Goal: Task Accomplishment & Management: Manage account settings

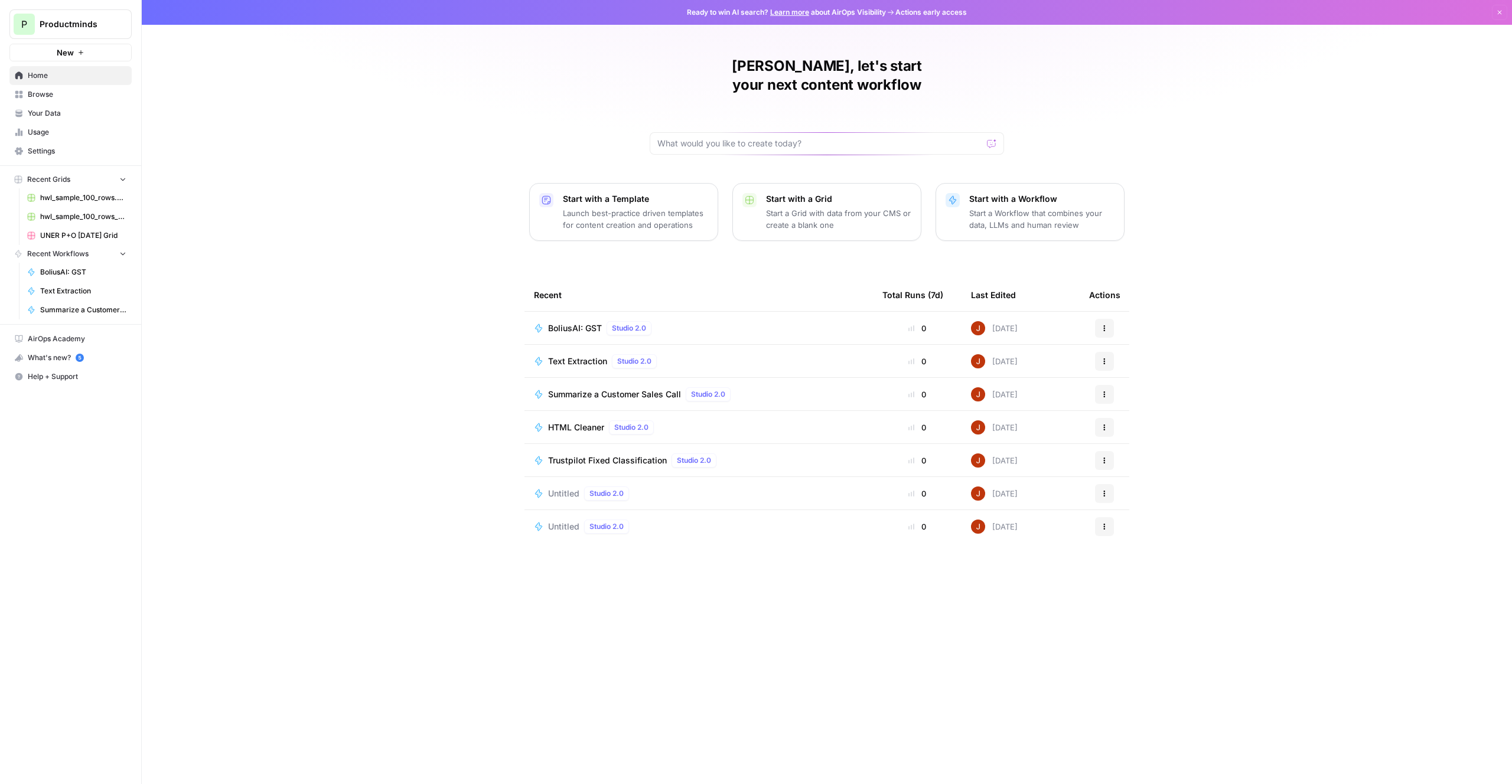
click at [432, 258] on div "[PERSON_NAME], let's start your next content workflow Start with a Template Lau…" at bounding box center [827, 392] width 1370 height 784
drag, startPoint x: 441, startPoint y: 251, endPoint x: 776, endPoint y: 535, distance: 439.2
click at [774, 532] on div "[PERSON_NAME], let's start your next content workflow Start with a Template Lau…" at bounding box center [827, 392] width 1370 height 784
click at [777, 535] on div "Recent Total Runs (7d) Last Edited Actions BoliusAI: GST Studio 2.0 0 [DATE] Ac…" at bounding box center [827, 522] width 605 height 487
click at [367, 225] on div "[PERSON_NAME], let's start your next content workflow Start with a Template Lau…" at bounding box center [827, 392] width 1370 height 784
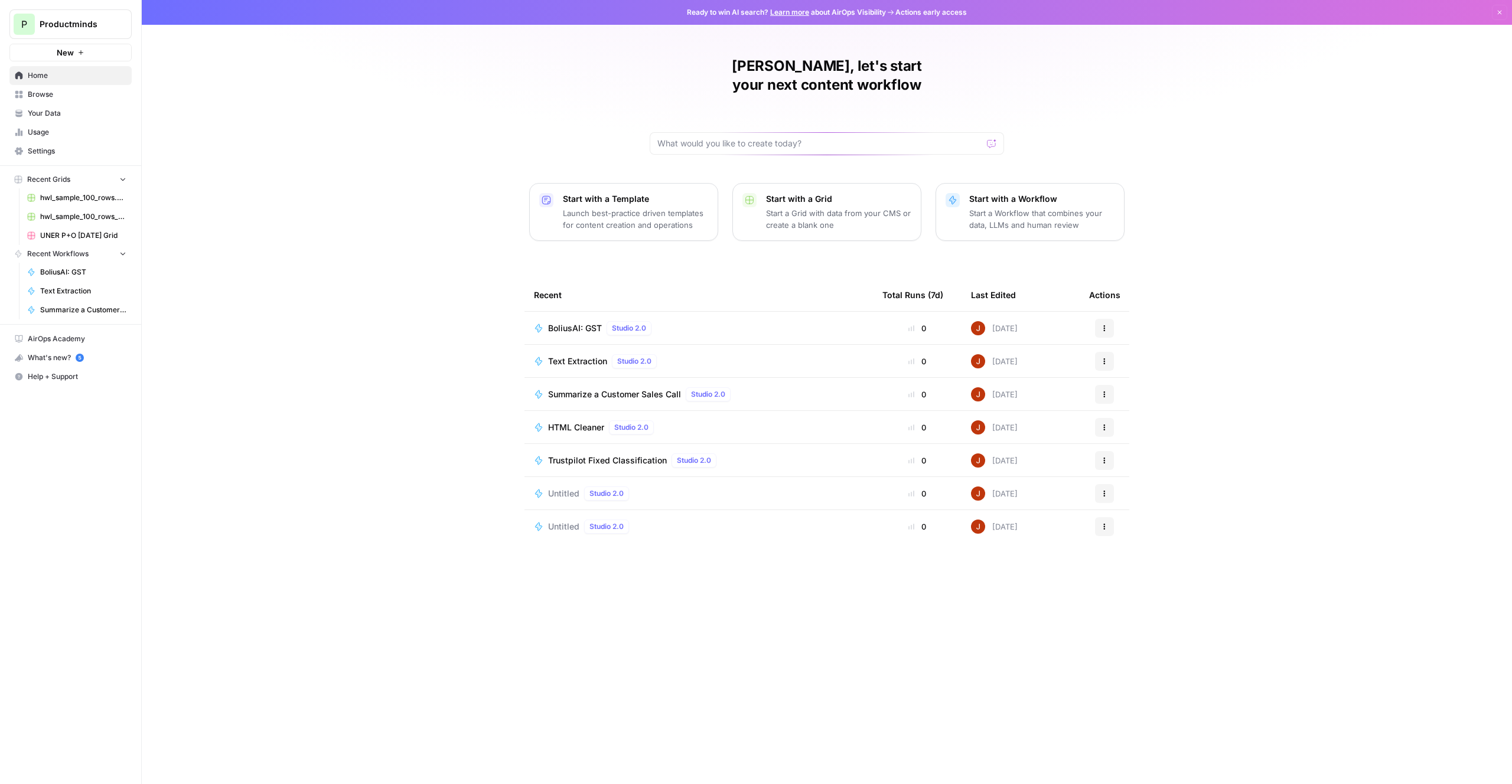
click at [63, 156] on link "Settings" at bounding box center [71, 151] width 122 height 19
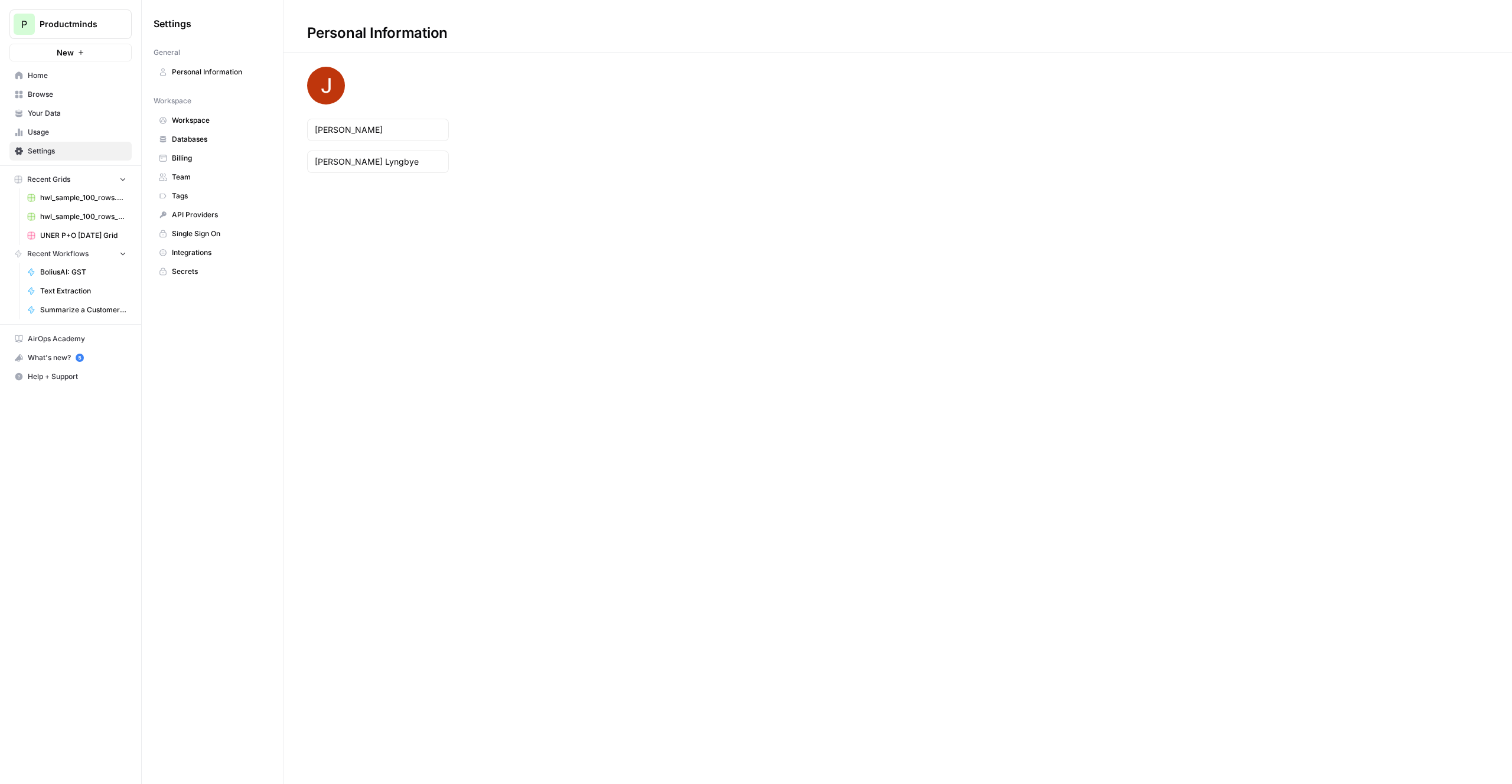
click at [222, 160] on span "Billing" at bounding box center [218, 158] width 94 height 11
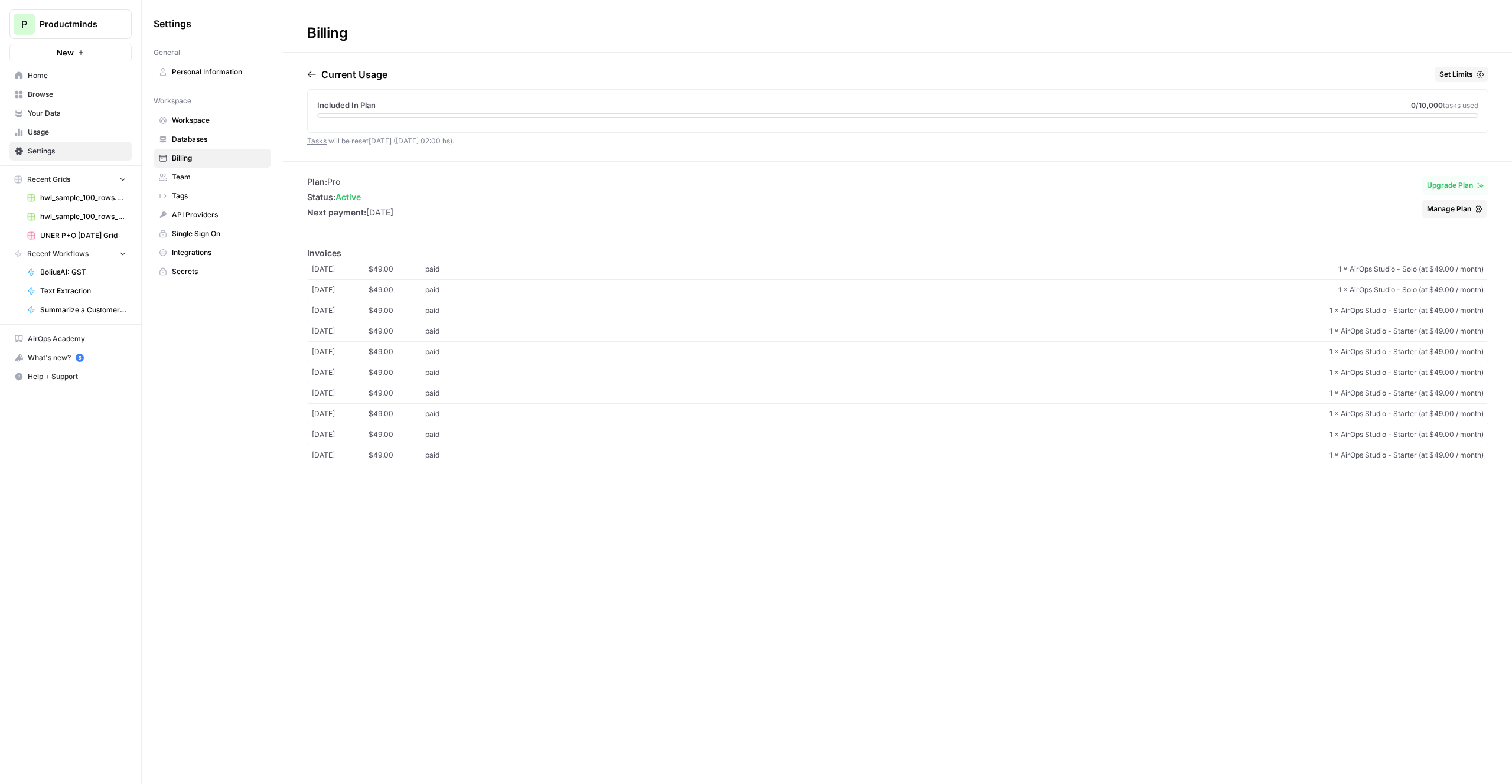
click at [1290, 266] on span "1 × AirOps Studio - Solo (at $49.00 / month)" at bounding box center [982, 269] width 1002 height 11
click at [1214, 284] on link "[DATE] $49.00 paid 1 × AirOps Studio - Solo (at $49.00 / month)" at bounding box center [897, 290] width 1181 height 20
click at [1201, 309] on span "1 × AirOps Studio - Starter (at $49.00 / month)" at bounding box center [982, 311] width 1002 height 11
click at [1194, 323] on link "[DATE] $49.00 paid 1 × AirOps Studio - Starter (at $49.00 / month)" at bounding box center [897, 331] width 1181 height 20
click at [1188, 355] on span "1 × AirOps Studio - Starter (at $49.00 / month)" at bounding box center [982, 351] width 1002 height 11
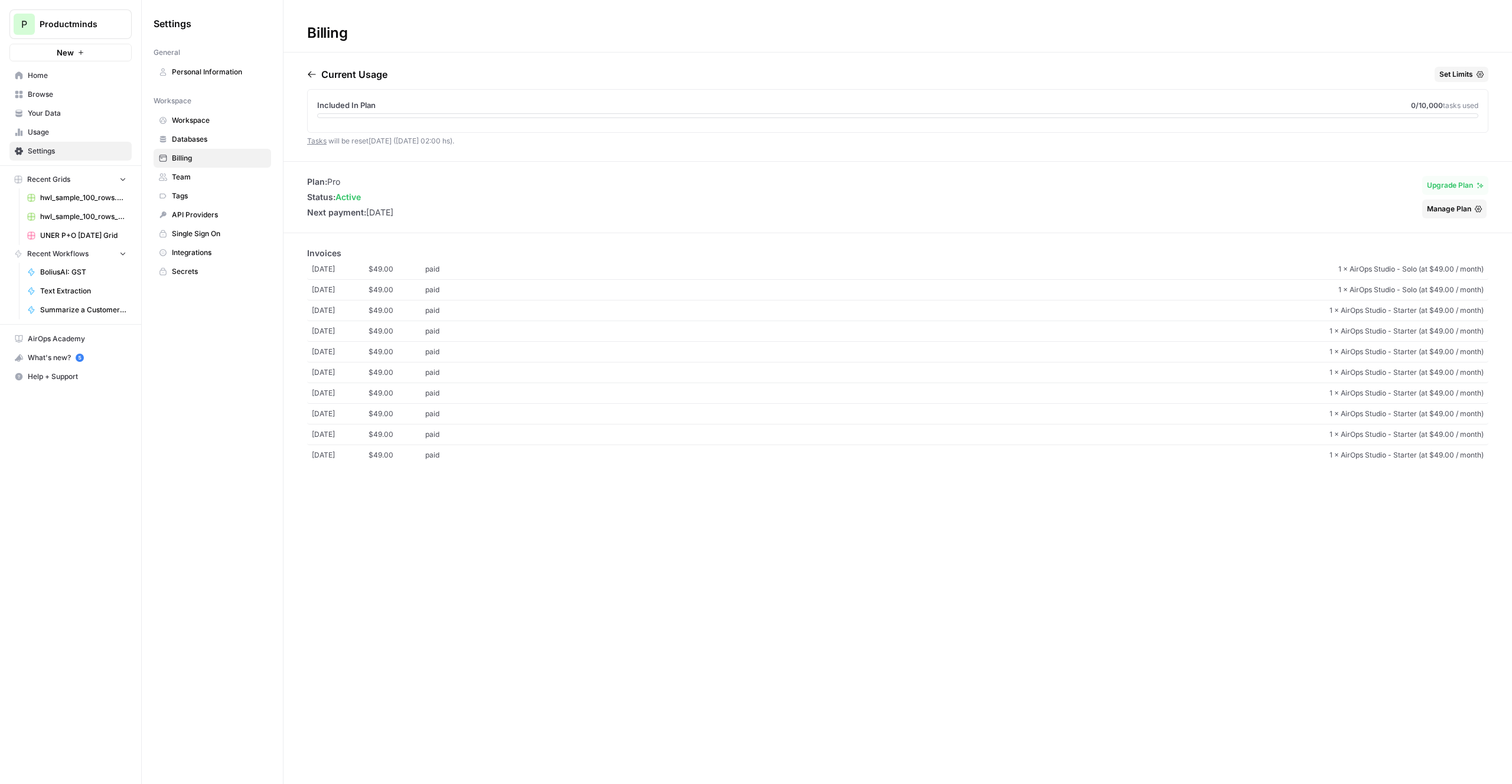
click at [1179, 368] on span "1 × AirOps Studio - Starter (at $49.00 / month)" at bounding box center [982, 372] width 1002 height 11
click at [1171, 388] on span "1 × AirOps Studio - Starter (at $49.00 / month)" at bounding box center [982, 393] width 1002 height 11
click at [1160, 406] on link "[DATE] $49.00 paid 1 × AirOps Studio - Starter (at $49.00 / month)" at bounding box center [897, 414] width 1181 height 20
click at [1154, 428] on link "[DATE] $49.00 paid 1 × AirOps Studio - Starter (at $49.00 / month)" at bounding box center [897, 434] width 1181 height 20
click at [1156, 447] on link "[DATE] $49.00 paid 1 × AirOps Studio - Starter (at $49.00 / month)" at bounding box center [897, 455] width 1181 height 20
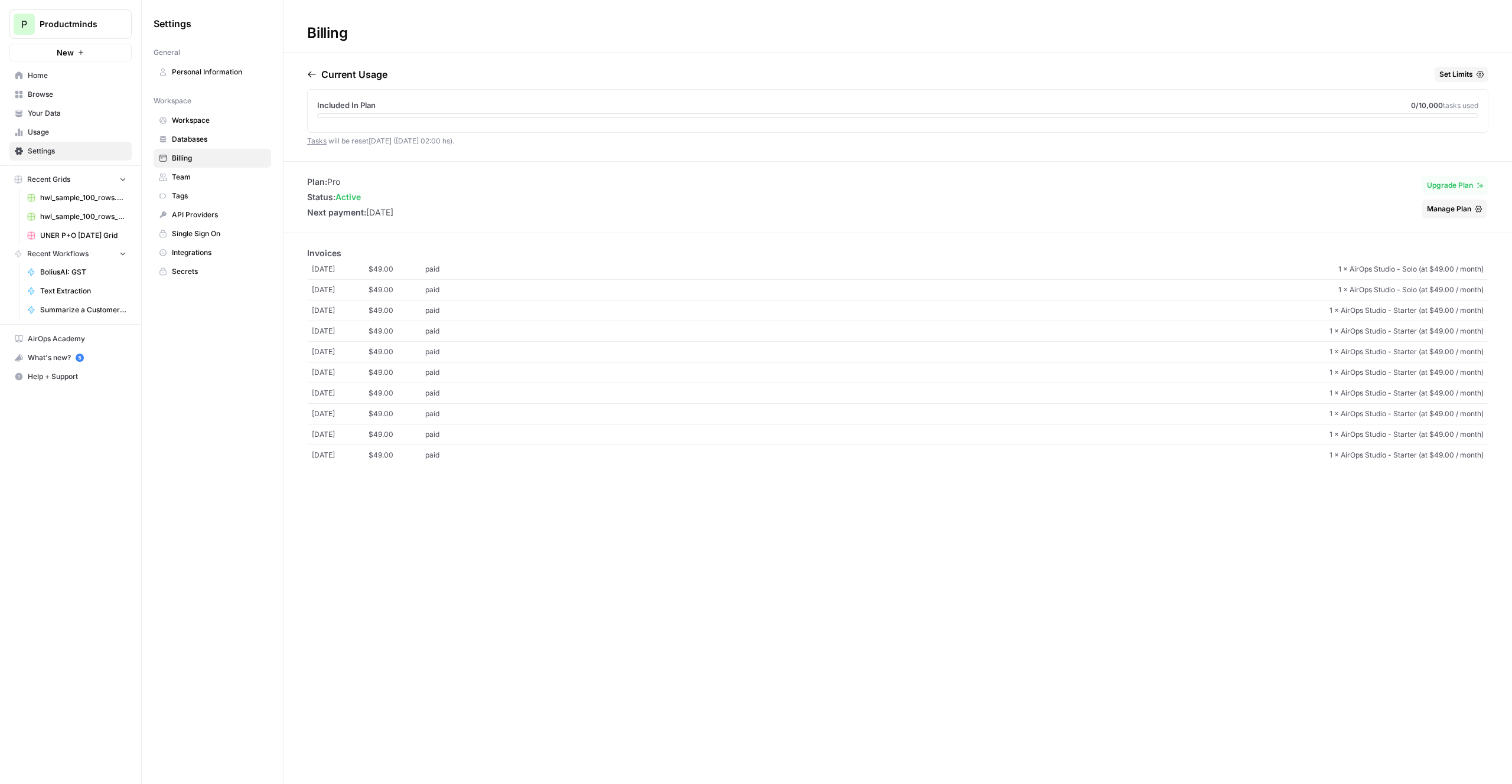
click at [1445, 214] on span "Manage Plan" at bounding box center [1449, 209] width 44 height 11
